Goal: Find specific page/section: Find specific page/section

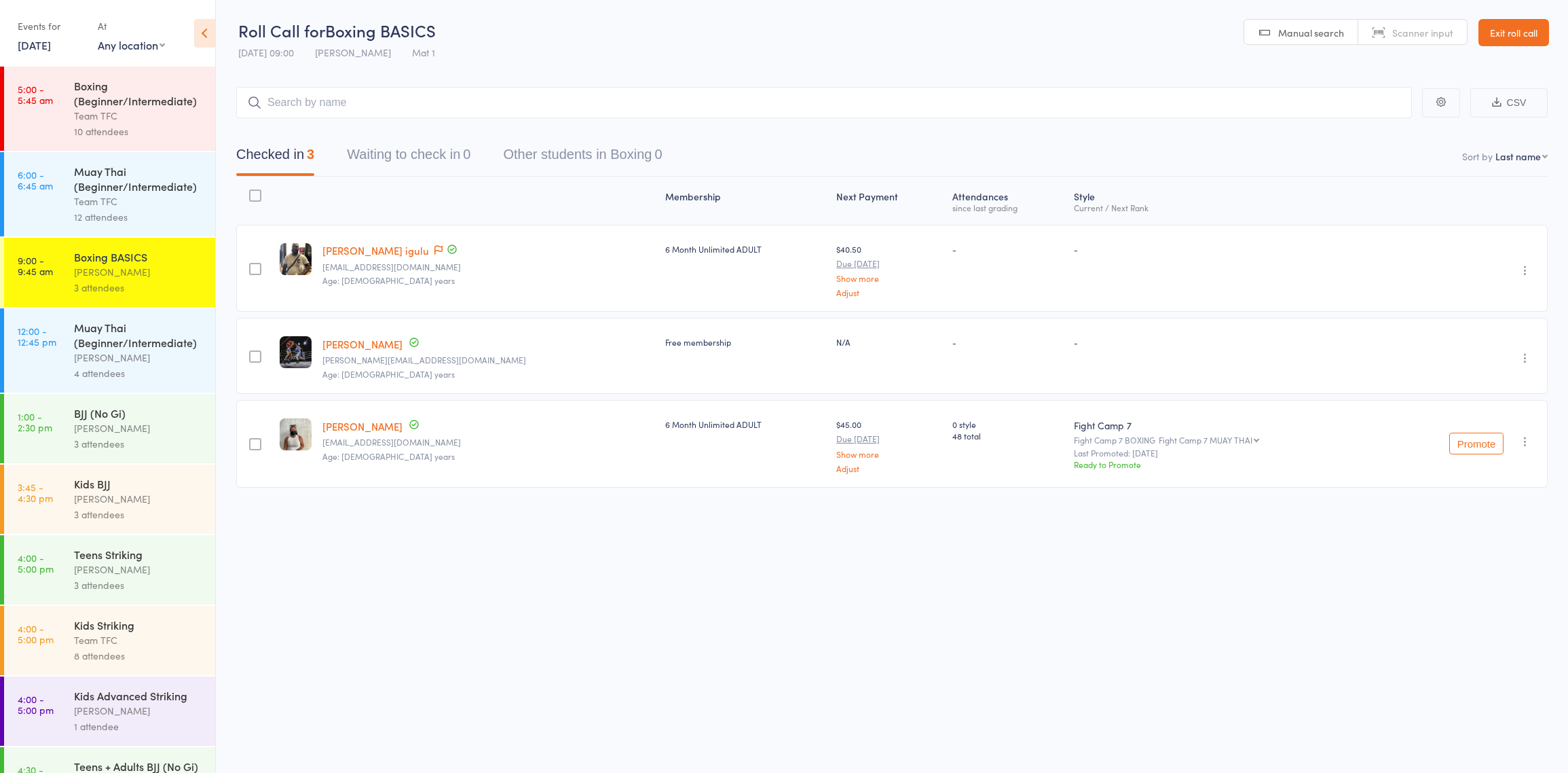
click at [148, 355] on div "Diego Pereira" at bounding box center [138, 358] width 130 height 16
click at [66, 345] on link "12:00 - 12:45 pm Muay Thai (Beginner/Intermediate) Diego Pereira 4 attendees" at bounding box center [110, 350] width 211 height 84
click at [68, 345] on link "12:00 - 12:45 pm Muay Thai (Beginner/Intermediate) Diego Pereira 4 attendees" at bounding box center [110, 350] width 211 height 84
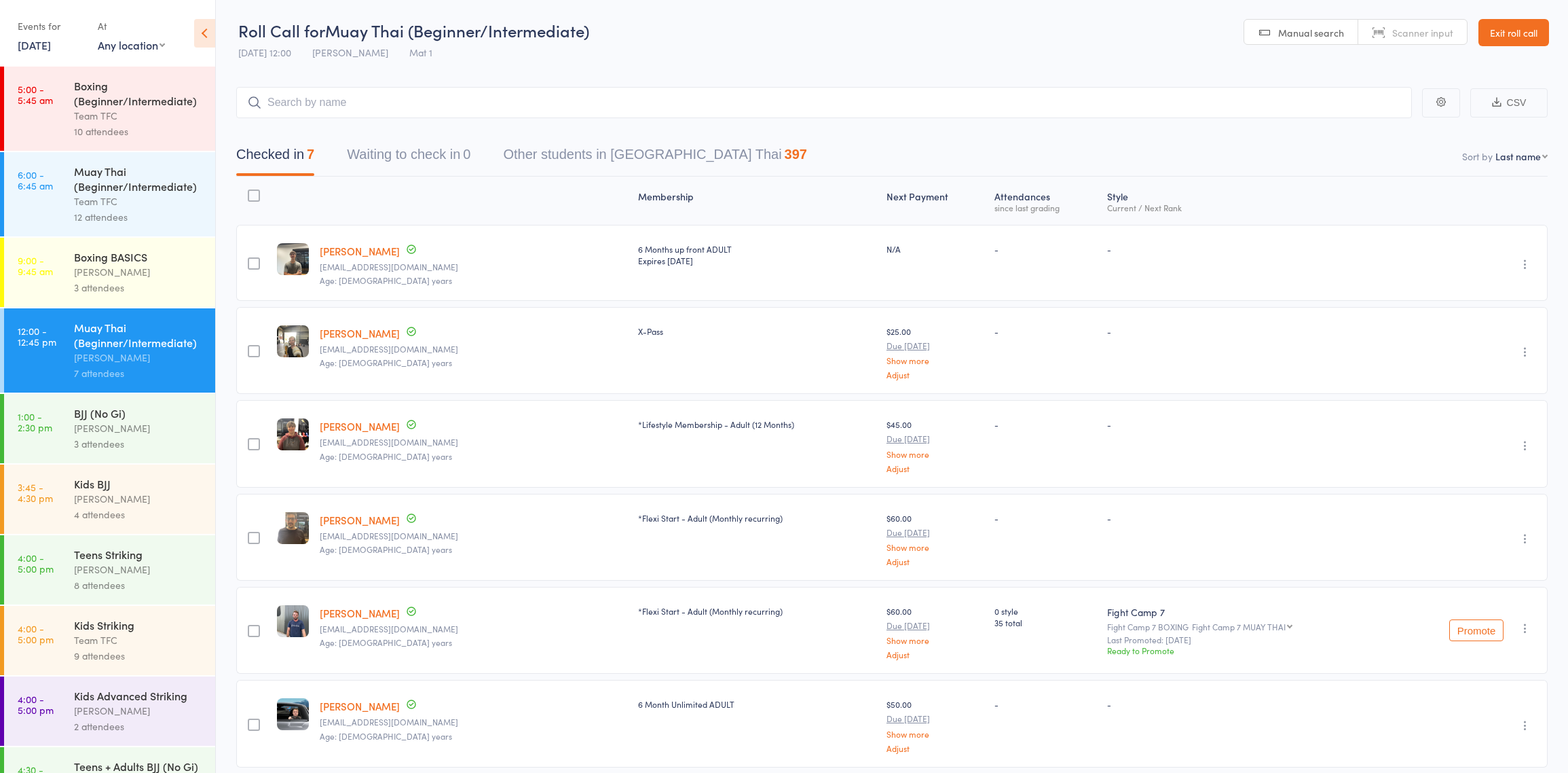
click at [340, 253] on link "[PERSON_NAME]" at bounding box center [360, 251] width 80 height 14
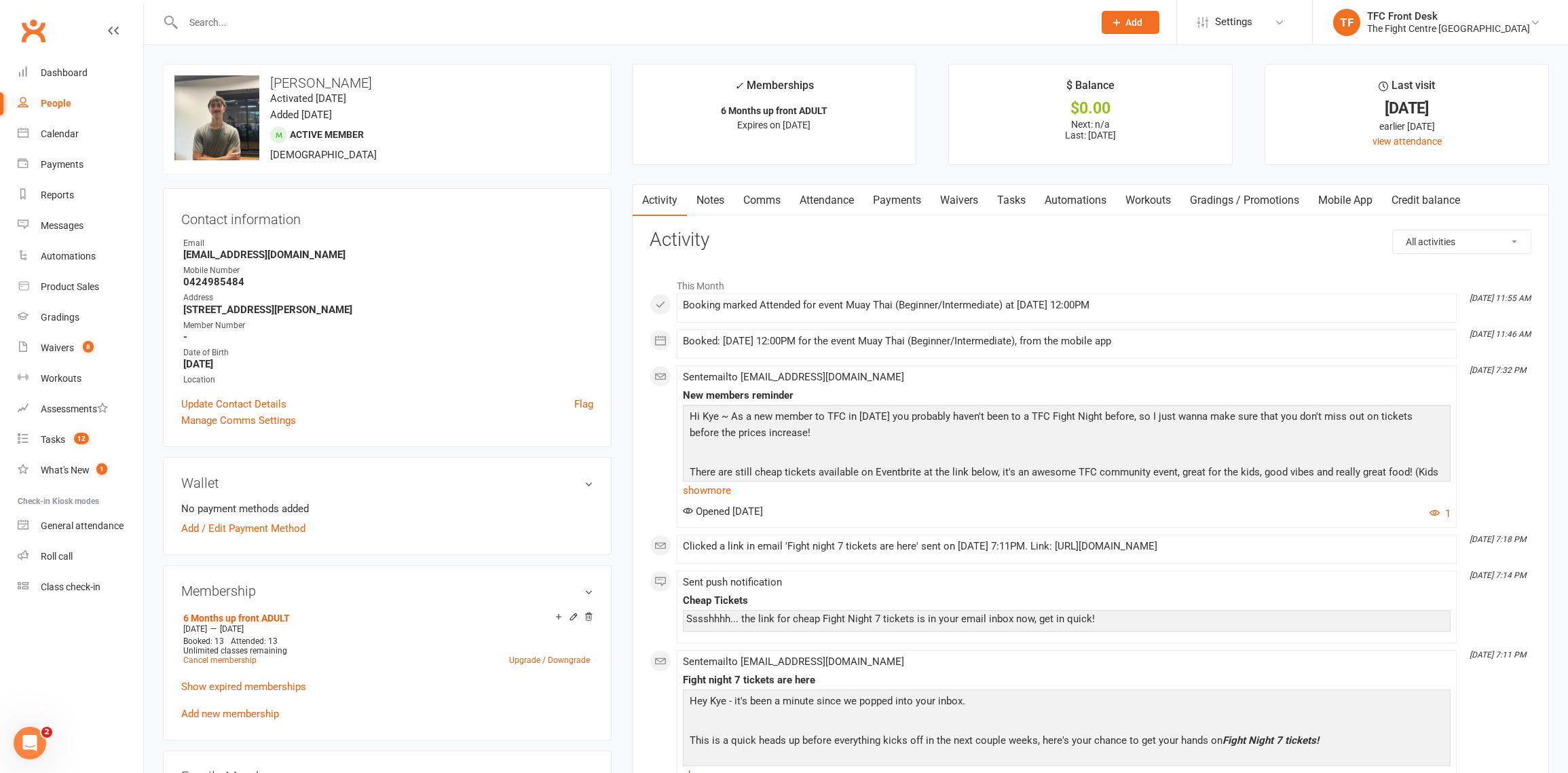
click at [423, 30] on input "text" at bounding box center [632, 22] width 905 height 19
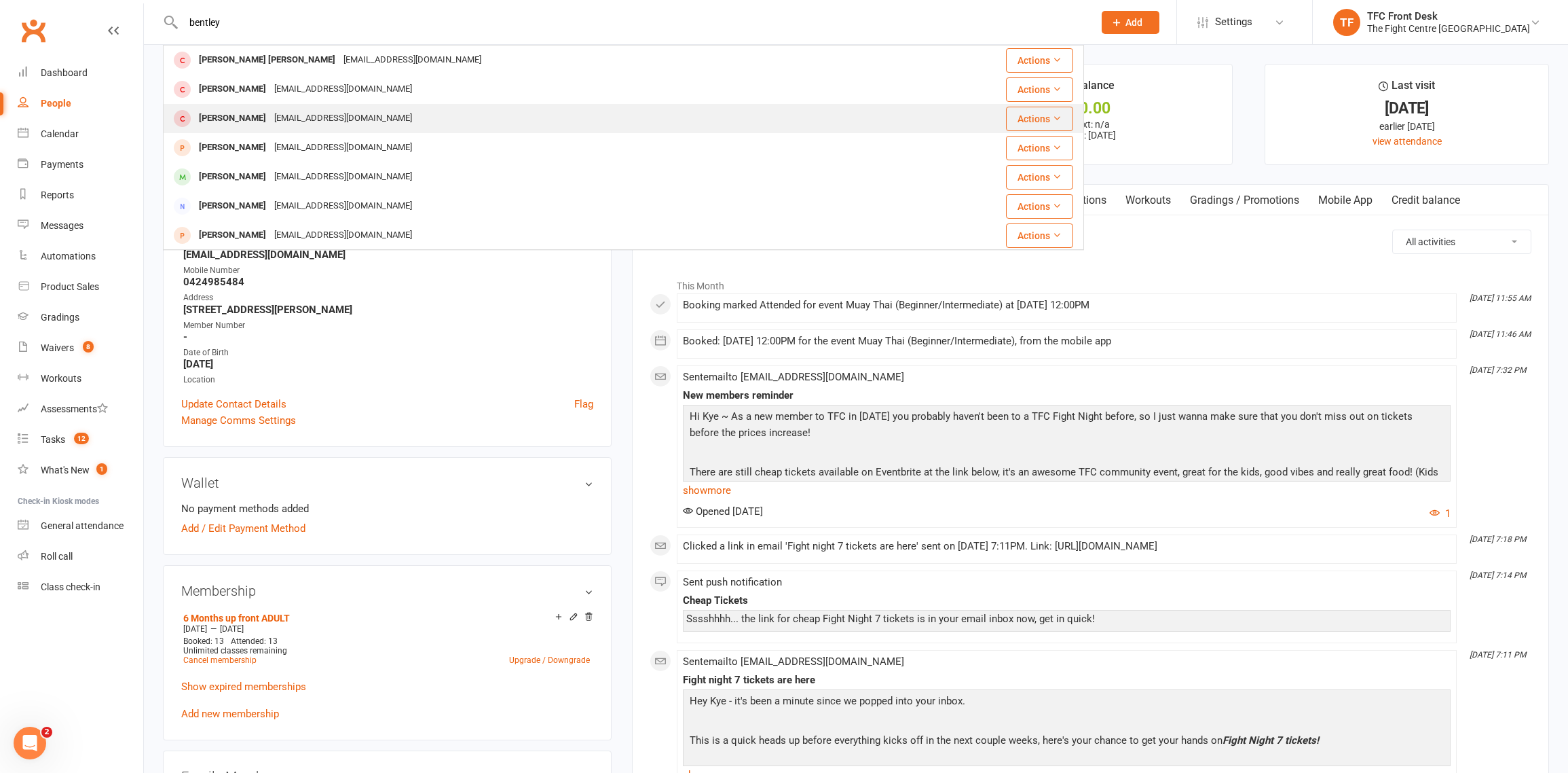
type input "bentley"
click at [271, 117] on div "[EMAIL_ADDRESS][DOMAIN_NAME]" at bounding box center [343, 118] width 146 height 20
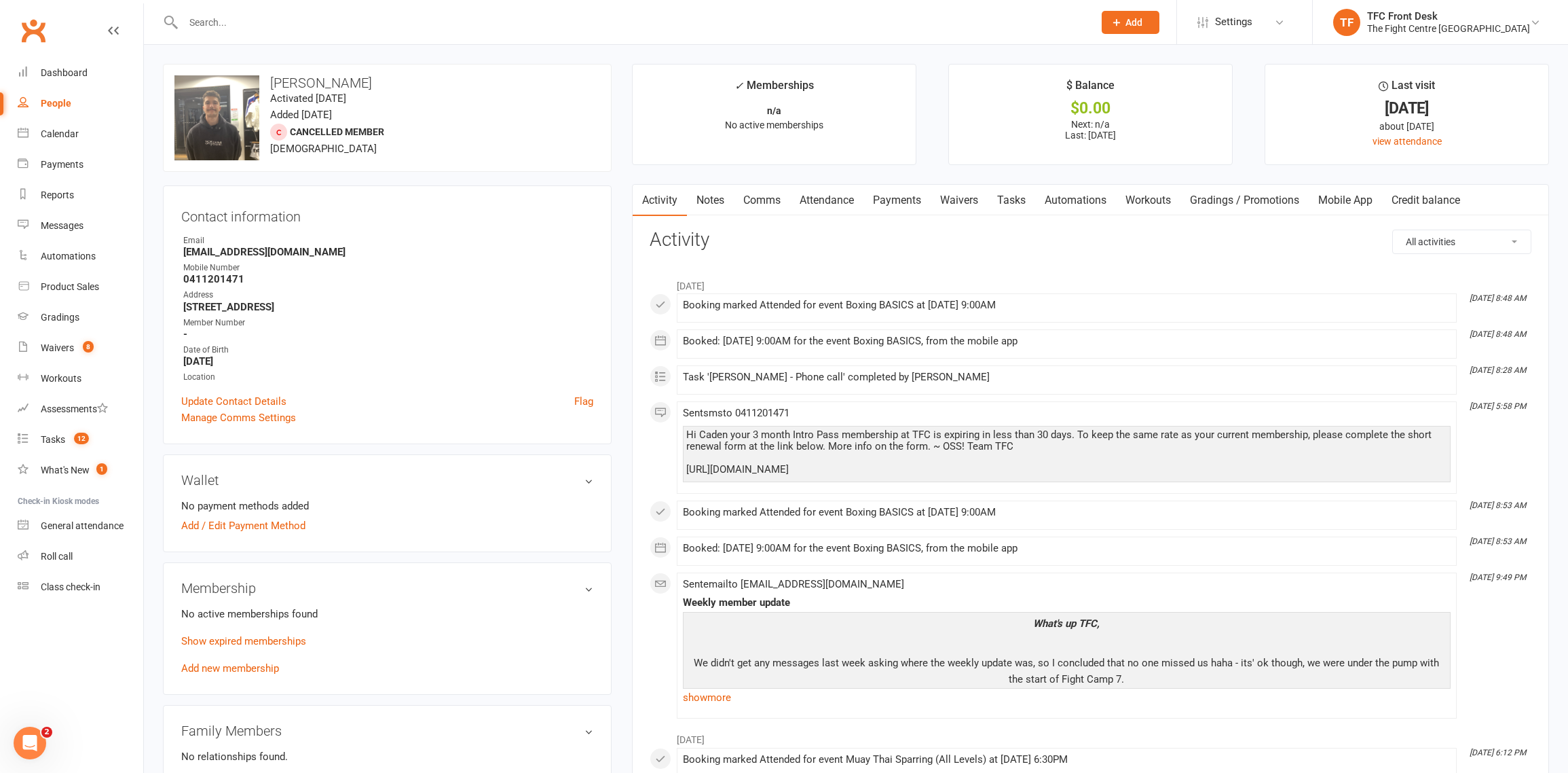
click at [912, 200] on link "Payments" at bounding box center [897, 200] width 67 height 31
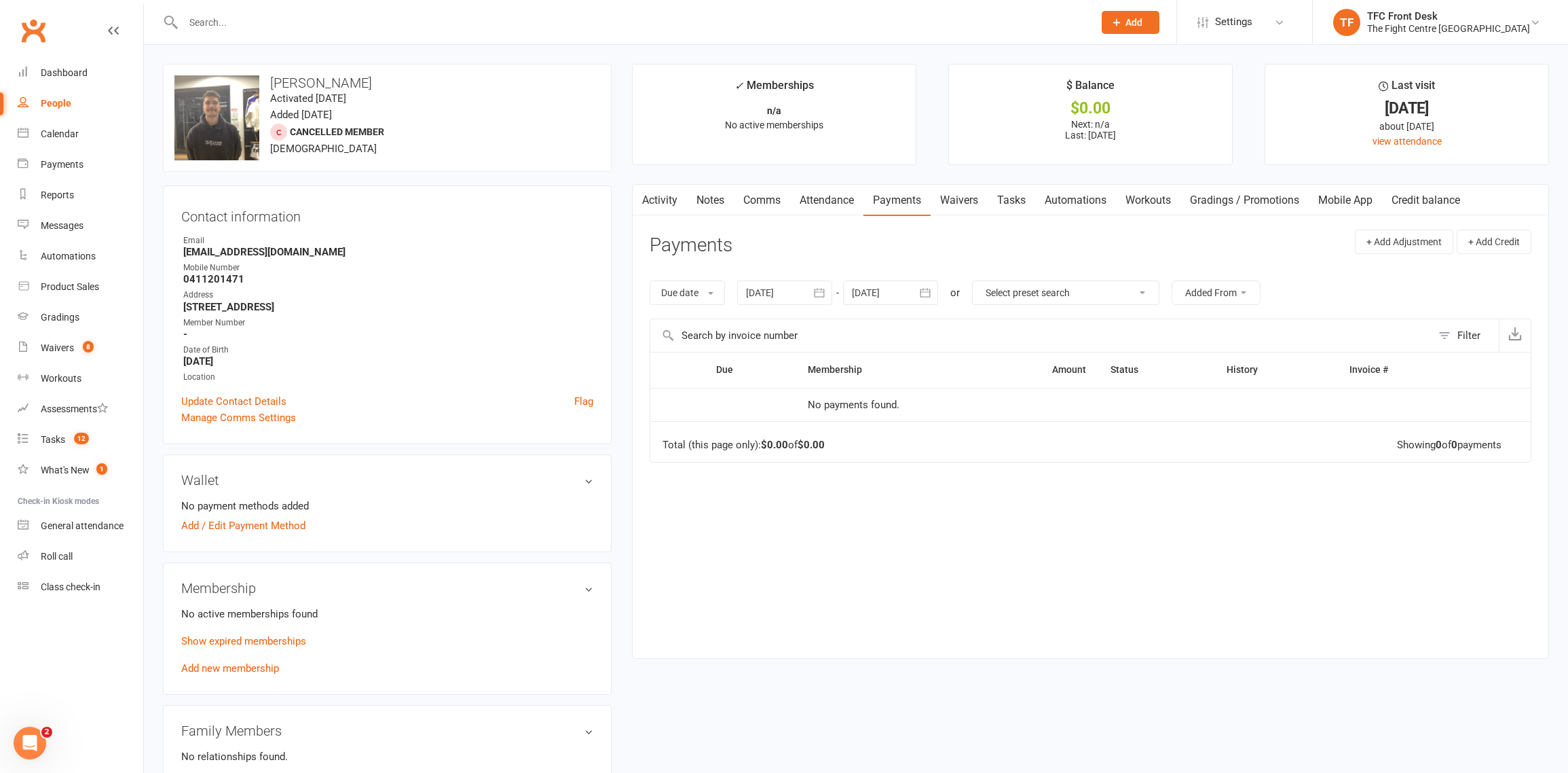
click at [958, 207] on link "Waivers" at bounding box center [959, 200] width 57 height 31
